Goal: Task Accomplishment & Management: Use online tool/utility

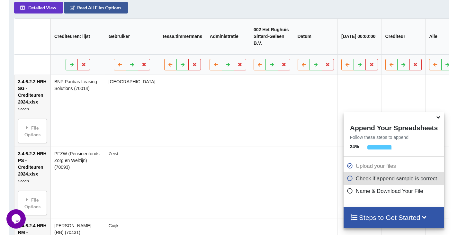
scroll to position [284, 0]
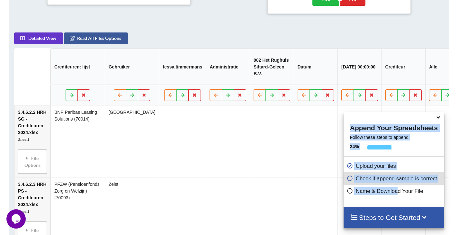
drag, startPoint x: 438, startPoint y: 118, endPoint x: 397, endPoint y: 197, distance: 88.3
click at [397, 197] on div "Append Your Spreadsheets Follow these steps to append 34 % Upload your files Ch…" at bounding box center [394, 159] width 101 height 95
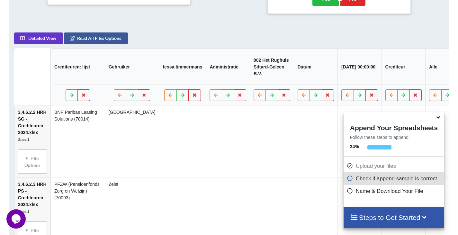
click at [159, 150] on td at bounding box center [182, 141] width 47 height 72
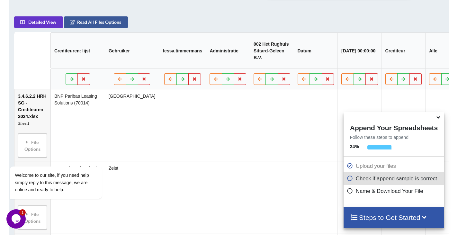
scroll to position [304, 0]
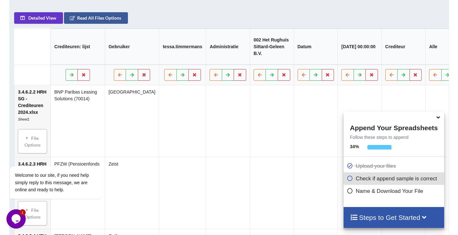
click at [377, 225] on div "Steps to Get Started" at bounding box center [394, 217] width 101 height 21
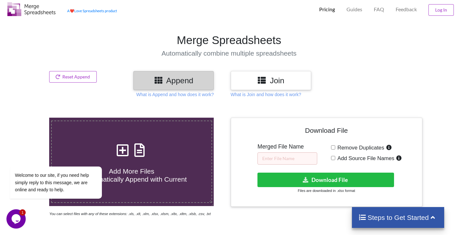
scroll to position [0, 0]
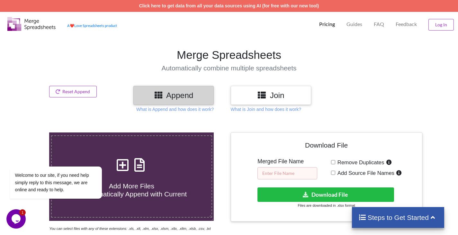
click at [293, 173] on input "text" at bounding box center [288, 173] width 60 height 12
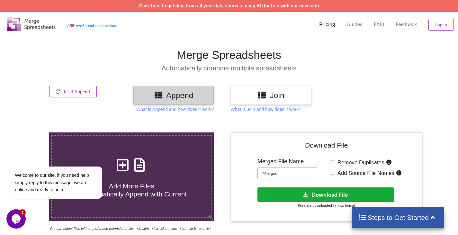
type input "Merged"
click at [308, 190] on button "Download File" at bounding box center [326, 195] width 137 height 14
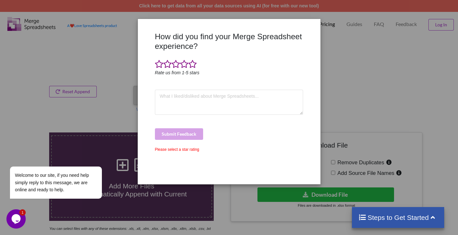
click at [387, 98] on div "How did you find your Merge Spreadsheet experience? Rate us from 1-5 stars Subm…" at bounding box center [229, 117] width 458 height 235
click at [412, 58] on div "How did you find your Merge Spreadsheet experience? Rate us from 1-5 stars Subm…" at bounding box center [229, 117] width 458 height 235
